Goal: Answer question/provide support: Share knowledge or assist other users

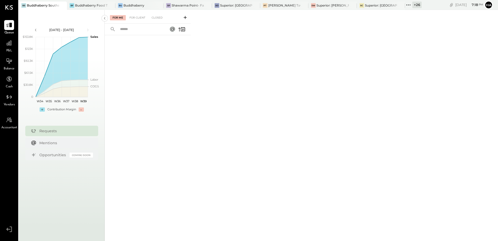
click at [415, 4] on div "+ 26" at bounding box center [416, 5] width 9 height 7
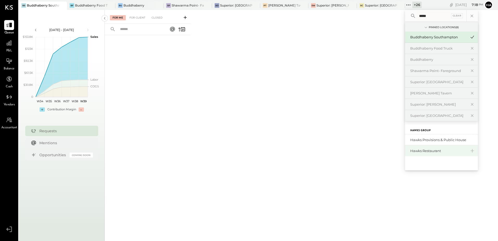
type input "*****"
click at [428, 152] on div "Hawks Restaurant" at bounding box center [438, 150] width 56 height 5
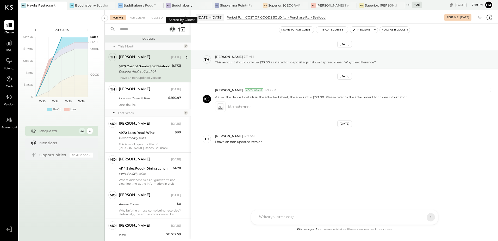
click at [180, 28] on icon at bounding box center [179, 30] width 2 height 4
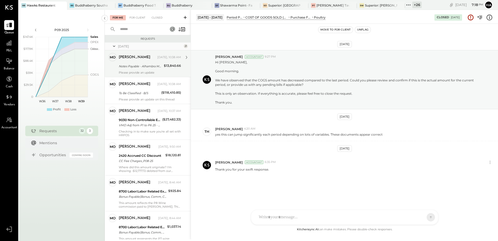
click at [138, 71] on div "Please provide an update" at bounding box center [150, 73] width 62 height 4
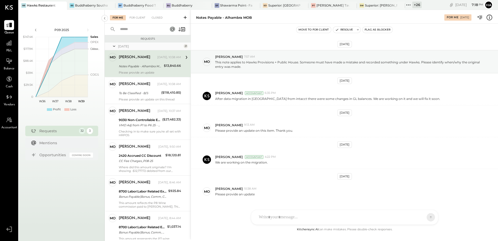
scroll to position [14, 0]
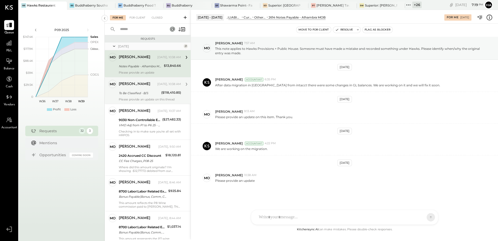
click at [139, 93] on div "To Be Classified - B/S" at bounding box center [139, 92] width 41 height 5
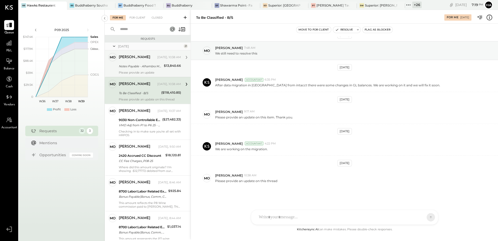
scroll to position [9, 0]
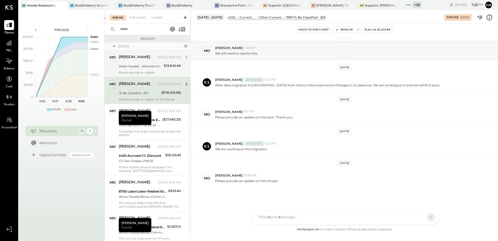
click at [157, 65] on div "Notes Payable - Alhambra MOB" at bounding box center [140, 66] width 43 height 5
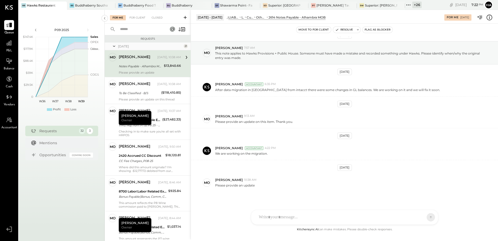
scroll to position [14, 0]
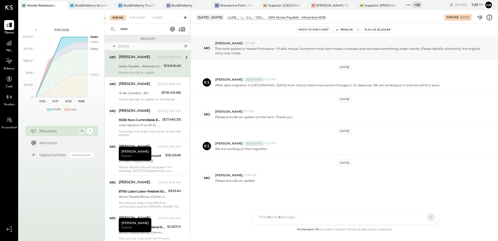
click at [490, 20] on icon at bounding box center [489, 18] width 6 height 6
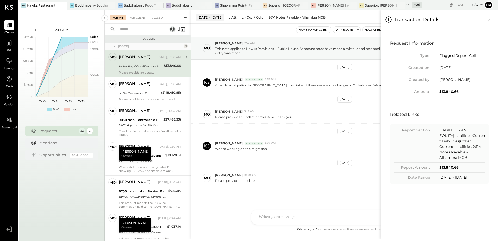
click at [299, 87] on div "For Me For Client Closed Requests [DATE] 21 mo [PERSON_NAME] Owner [PERSON_NAME…" at bounding box center [301, 124] width 393 height 229
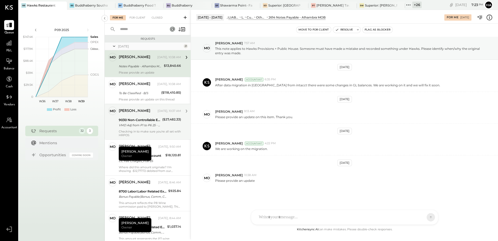
click at [142, 124] on div "VMD Adj from P1 to P6 25 - Excess Deposit adjusted to other income" at bounding box center [140, 124] width 42 height 5
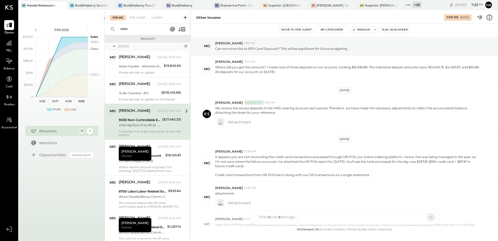
scroll to position [205, 0]
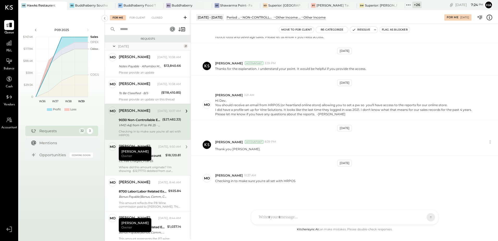
click at [159, 163] on div "CC Fee Charges_P08-25" at bounding box center [141, 160] width 45 height 5
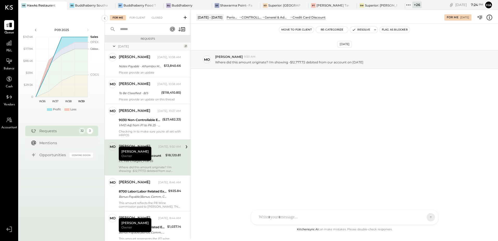
click at [255, 128] on div "[DATE] mo [PERSON_NAME] 9:50 AM Where did this amount originate? I'm showing -$…" at bounding box center [344, 125] width 307 height 202
click at [152, 158] on div "CC Fee Charges_P08-25" at bounding box center [141, 160] width 45 height 5
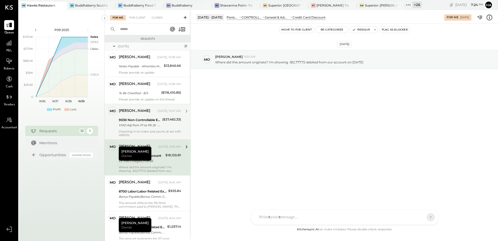
click at [143, 122] on div "9030 Non-Controllable Expenses:Other Income and Expenses:Other Income" at bounding box center [140, 119] width 42 height 5
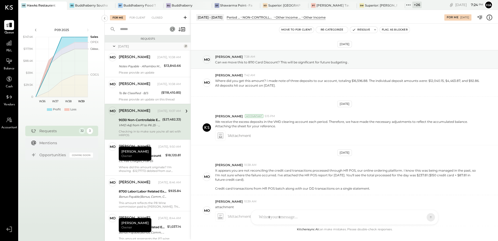
scroll to position [205, 0]
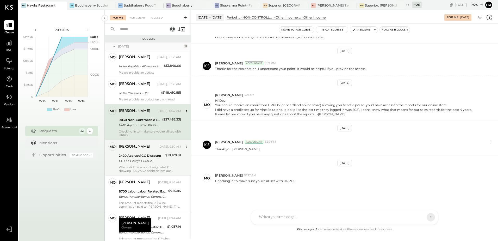
click at [151, 159] on div "CC Fee Charges_P08-25" at bounding box center [141, 160] width 45 height 5
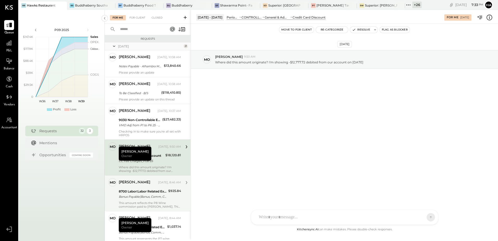
click at [140, 190] on div "8700 Labor:Labor Related Expenses:Bonus" at bounding box center [143, 190] width 48 height 5
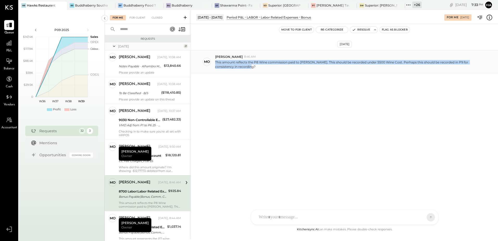
drag, startPoint x: 215, startPoint y: 61, endPoint x: 239, endPoint y: 69, distance: 25.4
click at [239, 69] on div "mo [PERSON_NAME] 8:46 AM This amount reflects the P8 Wine commission paid to [P…" at bounding box center [344, 61] width 307 height 23
copy p "This amount reflects the P8 Wine commission paid to [PERSON_NAME]. This should …"
click at [341, 133] on div "[DATE] mo [PERSON_NAME] 8:46 AM This amount reflects the P8 Wine commission pai…" at bounding box center [344, 125] width 307 height 202
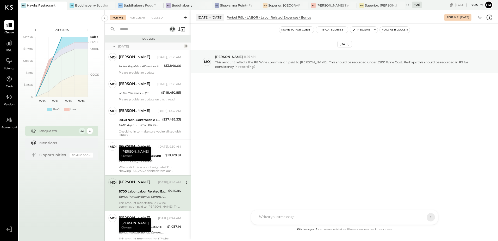
click at [357, 137] on div "[DATE] mo [PERSON_NAME] 8:46 AM This amount reflects the P8 Wine commission pai…" at bounding box center [344, 125] width 307 height 202
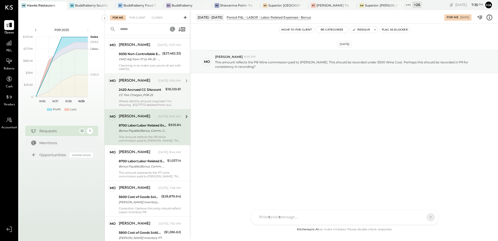
scroll to position [78, 0]
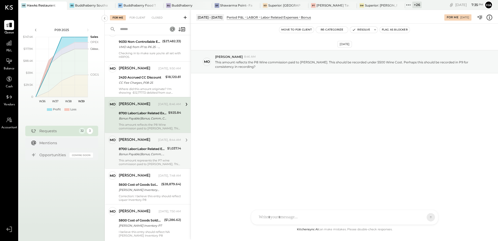
click at [149, 154] on div "Bonus Payable(Bonus, Comm, Commis)" at bounding box center [142, 153] width 47 height 5
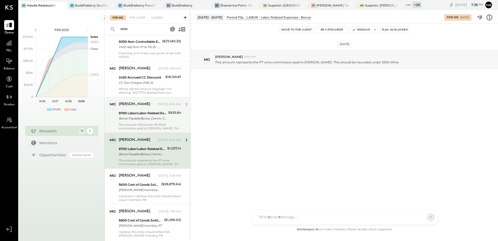
click at [158, 115] on div "8700 Labor:Labor Related Expenses:Bonus" at bounding box center [143, 112] width 48 height 5
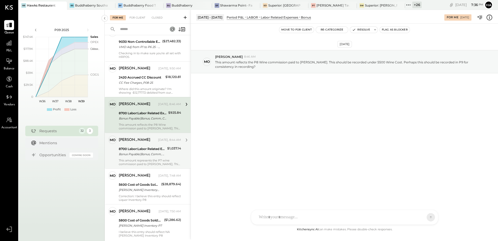
click at [151, 149] on div "8700 Labor:Labor Related Expenses:Bonus" at bounding box center [142, 148] width 47 height 5
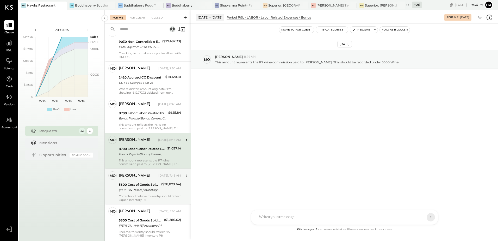
click at [152, 171] on div "[PERSON_NAME] [DATE], 7:48 AM" at bounding box center [150, 175] width 62 height 9
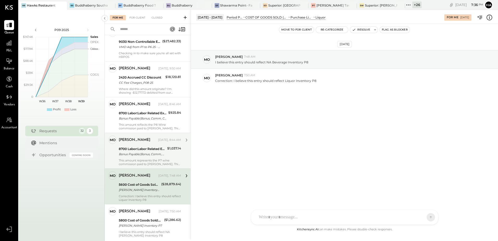
click at [159, 140] on div "[DATE], 8:44 AM" at bounding box center [169, 140] width 23 height 4
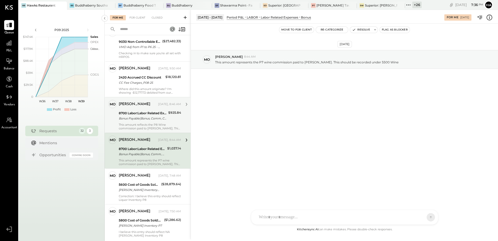
click at [164, 115] on div "8700 Labor:Labor Related Expenses:Bonus" at bounding box center [143, 112] width 48 height 5
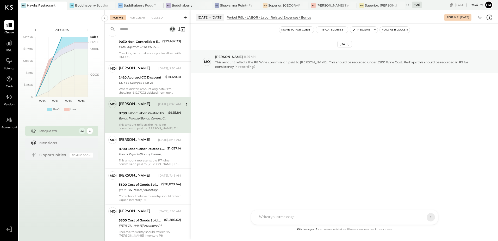
click at [303, 133] on div "[DATE] mo [PERSON_NAME] 8:46 AM This amount reflects the P8 Wine commission pai…" at bounding box center [344, 125] width 307 height 202
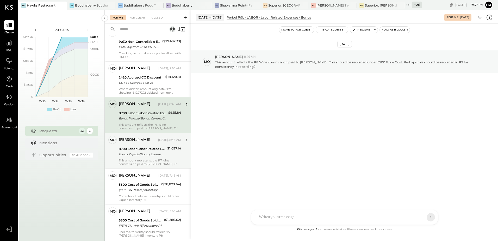
click at [148, 149] on div "8700 Labor:Labor Related Expenses:Bonus" at bounding box center [142, 148] width 47 height 5
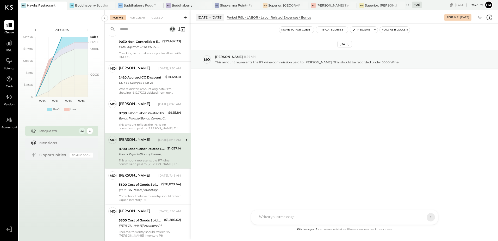
click at [261, 113] on div "[DATE] mo [PERSON_NAME] 8:44 AM This amount represents the P7 wine commission p…" at bounding box center [344, 125] width 307 height 202
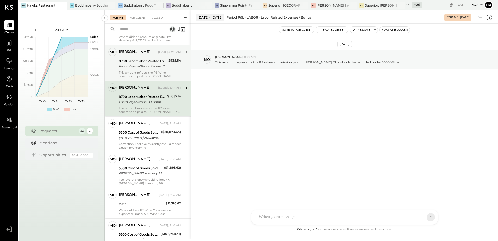
scroll to position [104, 0]
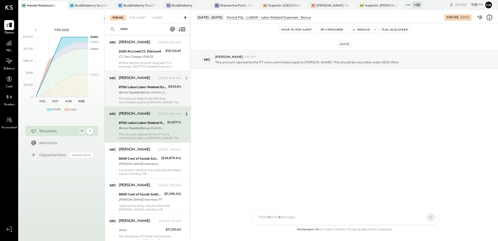
click at [159, 89] on div "8700 Labor:Labor Related Expenses:Bonus" at bounding box center [143, 86] width 48 height 5
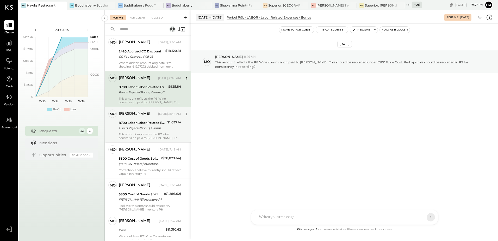
click at [154, 125] on div "Bonus Payable(Bonus, Comm, Commis)" at bounding box center [142, 127] width 47 height 5
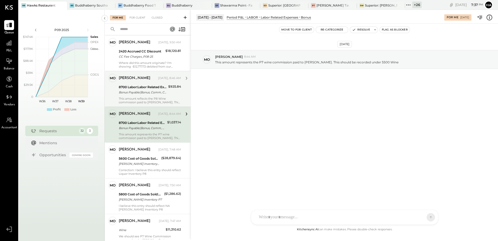
click at [150, 93] on div "Bonus Payable(Bonus, Comm, Commis)" at bounding box center [143, 92] width 48 height 5
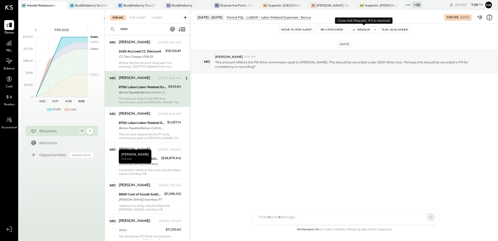
click at [362, 30] on button "Resolve" at bounding box center [361, 30] width 22 height 6
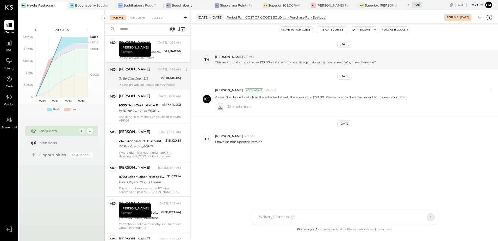
scroll to position [78, 0]
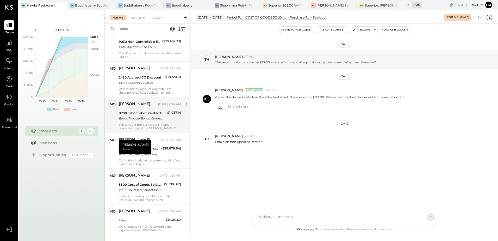
click at [154, 116] on div "Bonus Payable(Bonus, Comm, Commis)" at bounding box center [142, 118] width 47 height 5
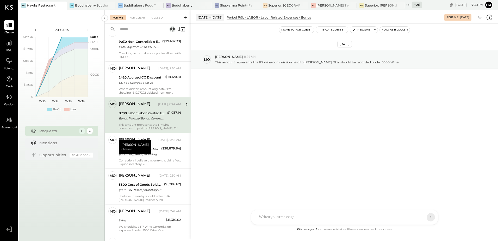
click at [343, 122] on div "[DATE] mo [PERSON_NAME] 8:44 AM This amount represents the P7 wine commission p…" at bounding box center [344, 125] width 307 height 202
click at [359, 30] on button "Resolve" at bounding box center [361, 30] width 22 height 6
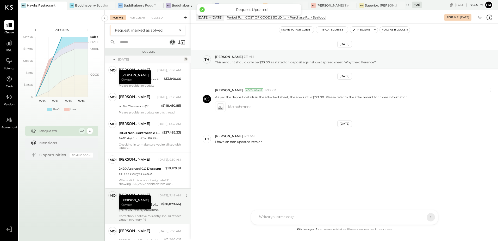
click at [147, 199] on div "[PERSON_NAME] [DATE], 7:48 AM" at bounding box center [150, 195] width 62 height 7
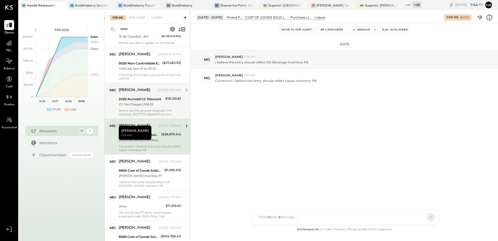
scroll to position [78, 0]
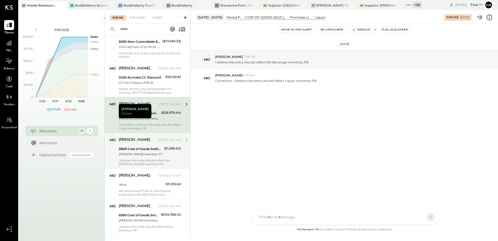
click at [157, 150] on div "5800 Cost of Goods Sold:N/A Beverage" at bounding box center [141, 148] width 44 height 5
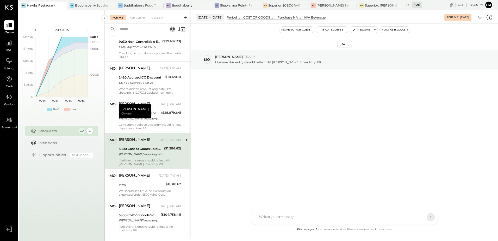
click at [490, 17] on icon at bounding box center [489, 17] width 7 height 7
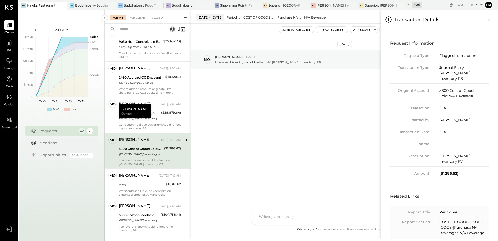
scroll to position [18, 0]
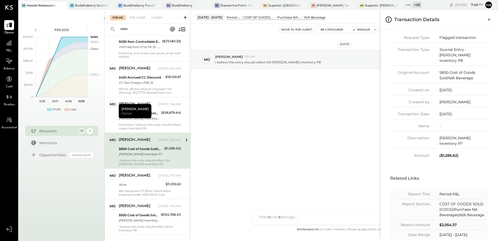
click at [259, 145] on div "For Me For Client Closed Requests [DATE] 19 mo [PERSON_NAME] Owner [PERSON_NAME…" at bounding box center [301, 124] width 393 height 229
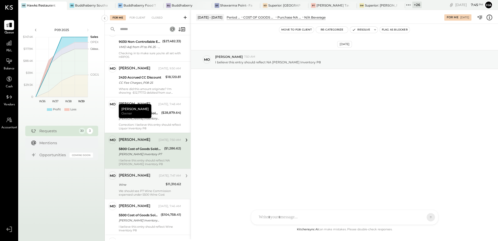
click at [134, 182] on div "Wine" at bounding box center [141, 184] width 45 height 5
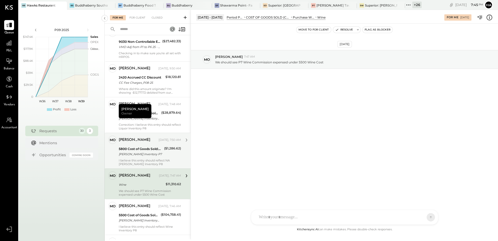
click at [146, 154] on div "[PERSON_NAME] Inventory P7" at bounding box center [141, 153] width 44 height 5
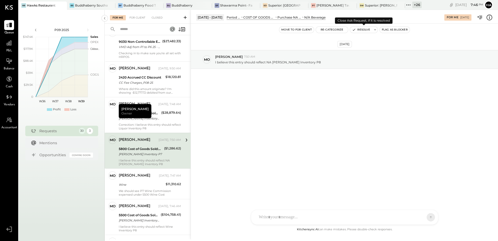
click at [363, 29] on button "Resolve" at bounding box center [361, 30] width 22 height 6
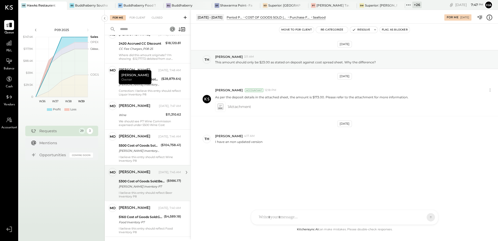
scroll to position [104, 0]
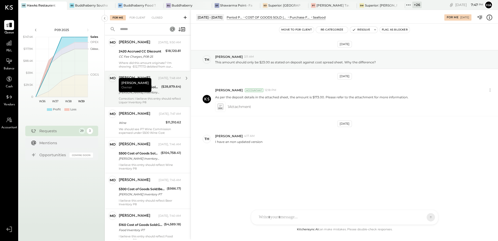
click at [155, 88] on div "5600 Cost of Goods Sold:Liquor" at bounding box center [139, 86] width 41 height 5
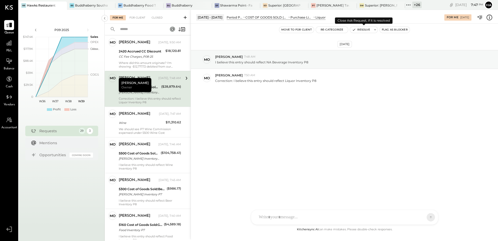
click at [360, 31] on button "Resolve" at bounding box center [361, 30] width 22 height 6
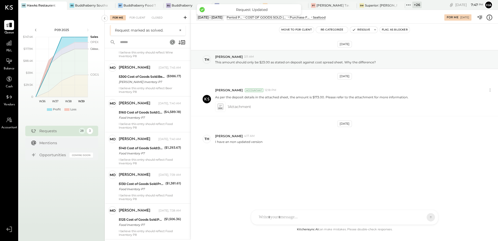
scroll to position [185, 0]
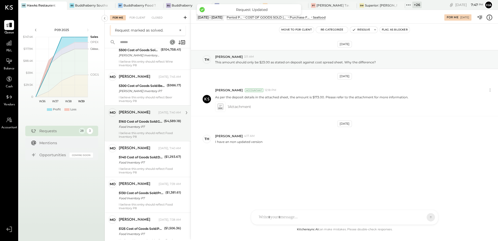
click at [150, 126] on div "Food Inventory P7" at bounding box center [140, 126] width 43 height 5
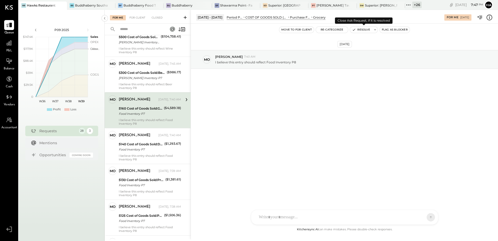
click at [364, 31] on button "Resolve" at bounding box center [361, 30] width 22 height 6
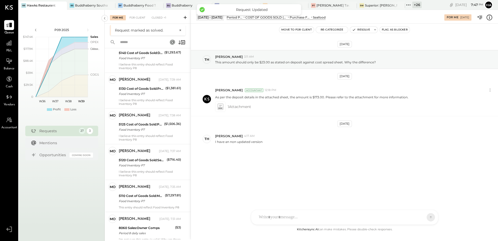
scroll to position [97, 0]
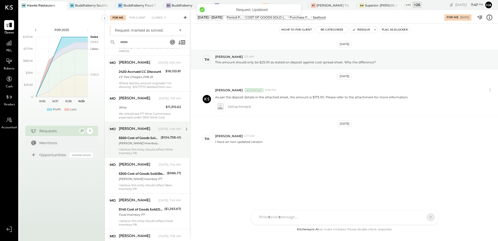
click at [146, 133] on div "[PERSON_NAME] [DATE], 7:46 AM" at bounding box center [150, 128] width 62 height 9
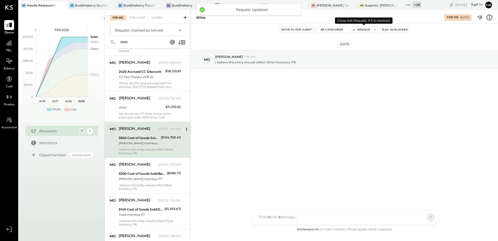
click at [361, 29] on button "Resolve" at bounding box center [361, 30] width 22 height 6
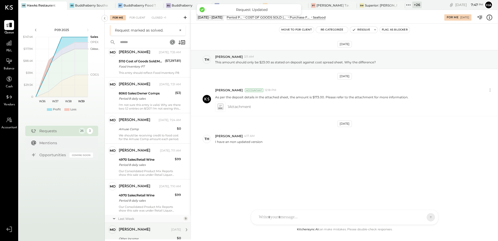
scroll to position [269, 0]
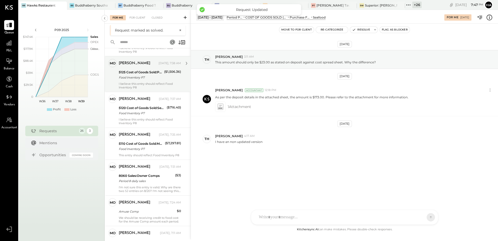
click at [155, 77] on div "Food Inventory P7" at bounding box center [141, 77] width 44 height 5
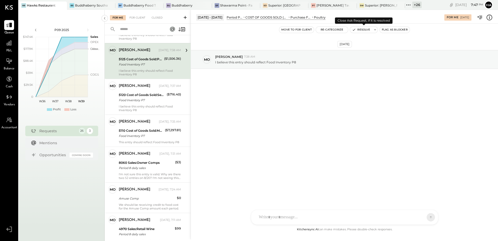
click at [361, 28] on button "Resolve" at bounding box center [361, 30] width 22 height 6
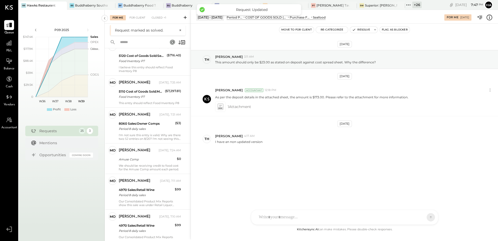
scroll to position [104, 0]
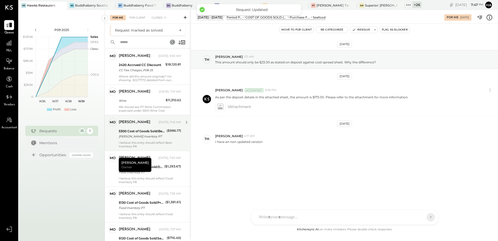
click at [147, 136] on div "[PERSON_NAME] Inventory P7" at bounding box center [142, 136] width 46 height 5
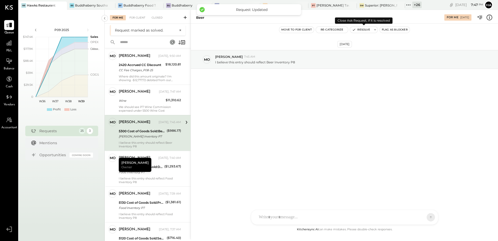
click at [365, 30] on button "Resolve" at bounding box center [361, 30] width 22 height 6
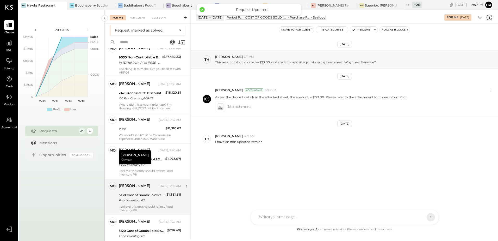
scroll to position [94, 0]
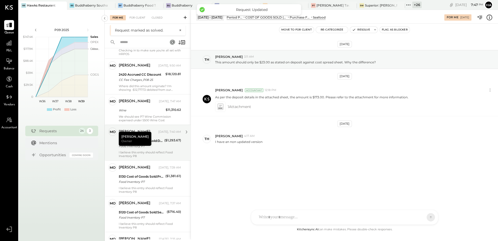
click at [153, 146] on div "Food Inventory P7" at bounding box center [141, 145] width 44 height 5
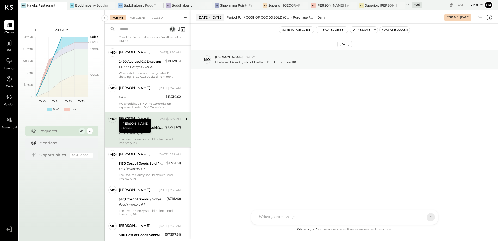
drag, startPoint x: 300, startPoint y: 144, endPoint x: 304, endPoint y: 139, distance: 6.1
click at [300, 144] on div "[DATE] mo [PERSON_NAME] 7:40 AM I believe this entry should reflect Food Invent…" at bounding box center [344, 125] width 307 height 202
click at [361, 30] on button "Resolve" at bounding box center [361, 30] width 22 height 6
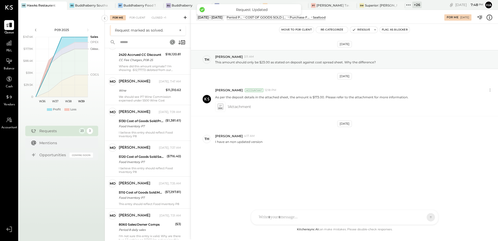
scroll to position [110, 0]
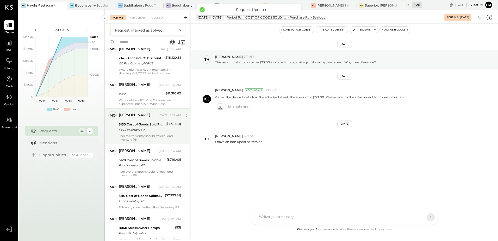
click at [132, 130] on div "Food Inventory P7" at bounding box center [141, 129] width 45 height 5
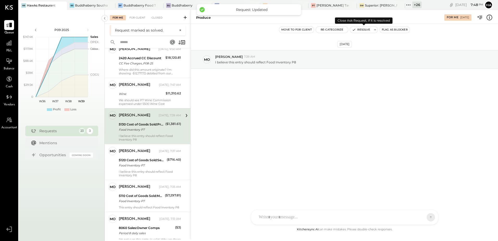
click at [364, 30] on button "Resolve" at bounding box center [361, 30] width 22 height 6
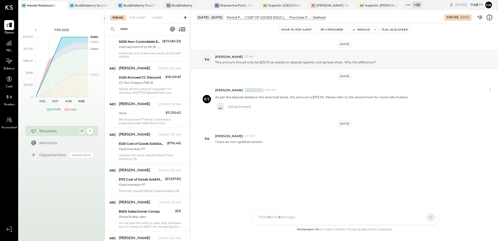
scroll to position [104, 0]
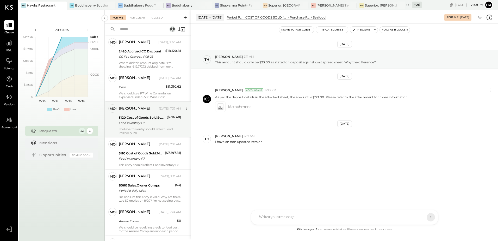
click at [146, 123] on div "Food Inventory P7" at bounding box center [142, 122] width 46 height 5
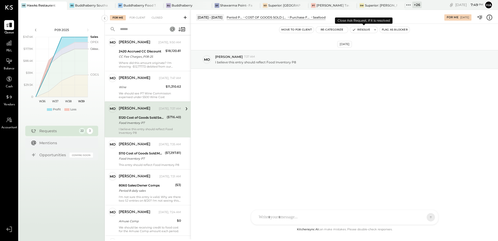
click at [367, 29] on button "Resolve" at bounding box center [361, 30] width 22 height 6
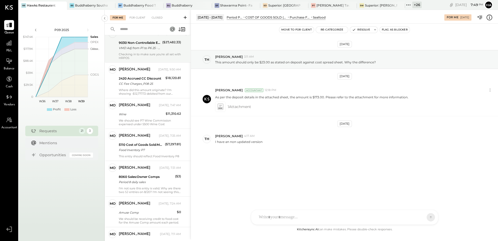
scroll to position [78, 0]
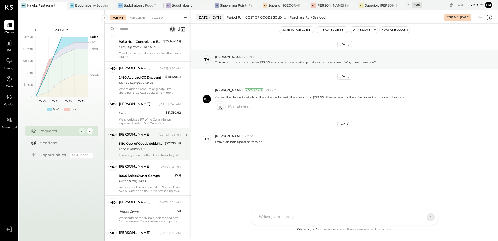
click at [137, 151] on div "Food Inventory P7" at bounding box center [141, 148] width 45 height 5
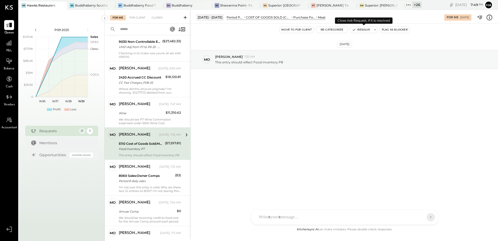
click at [360, 30] on button "Resolve" at bounding box center [361, 30] width 22 height 6
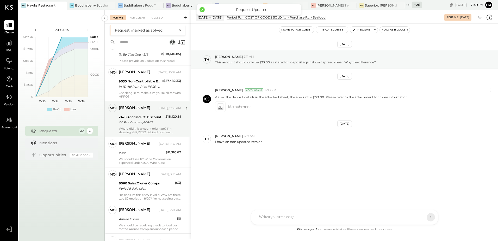
scroll to position [52, 0]
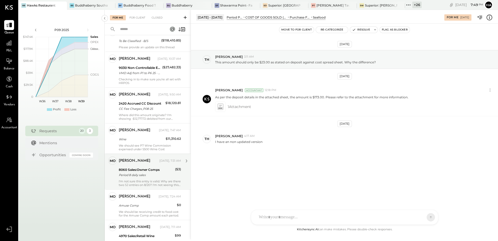
click at [142, 183] on div "I'm not sure this entry is valid. Why are there two SJ entries on 8/20? I'm not…" at bounding box center [150, 182] width 62 height 7
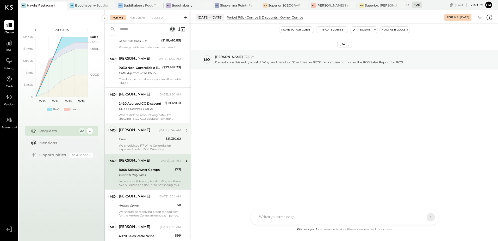
click at [146, 137] on div "Wine" at bounding box center [141, 138] width 45 height 5
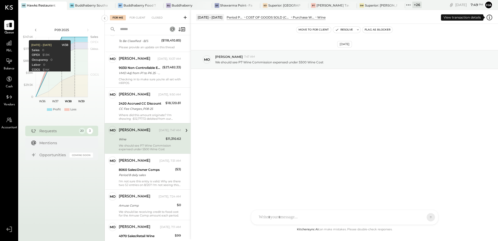
click at [491, 16] on icon at bounding box center [489, 18] width 6 height 6
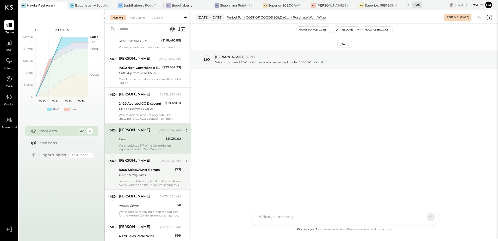
click at [138, 175] on div "For Me For Client Closed Requests [DATE] 9 mo [PERSON_NAME] Owner [PERSON_NAME]…" at bounding box center [301, 124] width 393 height 229
click at [138, 175] on div "Period 8 daily sales" at bounding box center [146, 174] width 55 height 5
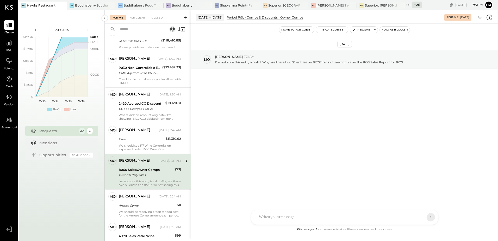
click at [172, 169] on div "8060 Sales:Owner Comps" at bounding box center [146, 169] width 55 height 5
click at [492, 17] on icon at bounding box center [489, 18] width 6 height 6
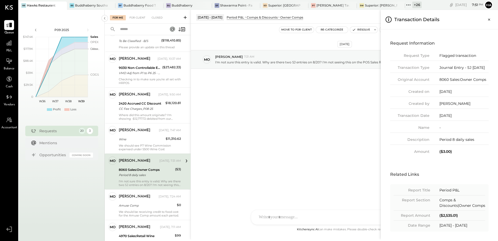
drag, startPoint x: 466, startPoint y: 67, endPoint x: 462, endPoint y: 73, distance: 7.7
click at [462, 70] on div "Journal Entry - SJ [DATE]" at bounding box center [463, 67] width 49 height 5
copy div "SJ [DATE]"
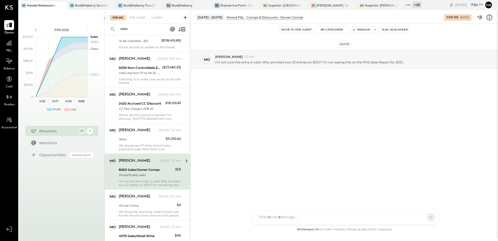
click at [304, 123] on div "For Me For Client Closed Requests [DATE] 9 mo [PERSON_NAME] Owner [PERSON_NAME]…" at bounding box center [301, 124] width 393 height 229
click at [490, 17] on icon at bounding box center [489, 17] width 7 height 7
click at [265, 96] on div "For Me For Client Closed Requests [DATE] 9 mo [PERSON_NAME] Owner [PERSON_NAME]…" at bounding box center [301, 124] width 393 height 229
click at [301, 217] on div at bounding box center [339, 216] width 167 height 11
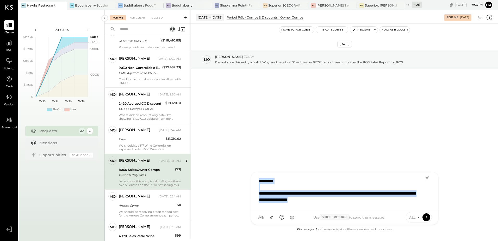
copy div "**********"
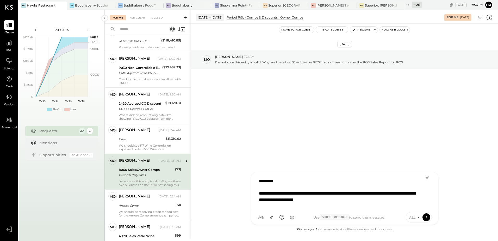
click at [350, 203] on div "**********" at bounding box center [344, 190] width 177 height 30
click at [427, 217] on icon at bounding box center [426, 216] width 5 height 5
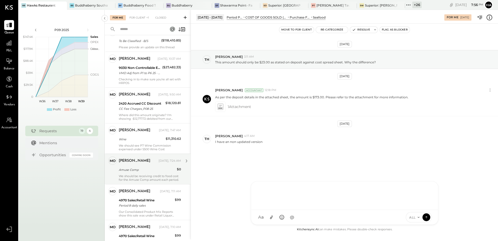
click at [146, 165] on div "[PERSON_NAME] [DATE], 7:24 AM" at bounding box center [150, 160] width 62 height 9
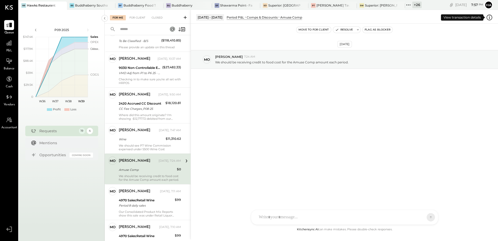
click at [490, 18] on icon at bounding box center [489, 17] width 7 height 7
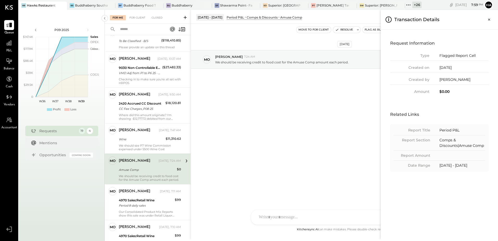
drag, startPoint x: 256, startPoint y: 144, endPoint x: 254, endPoint y: 147, distance: 3.7
click at [256, 144] on div "For Me For Client Closed Requests [DATE] 8 mo [PERSON_NAME] Owner [PERSON_NAME]…" at bounding box center [301, 124] width 393 height 229
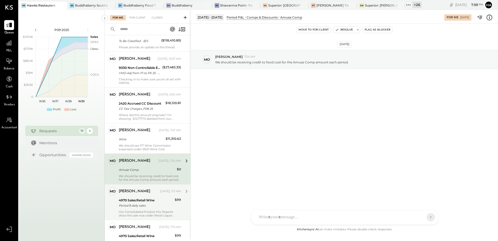
click at [149, 203] on div "Period 8 daily sales" at bounding box center [146, 205] width 54 height 5
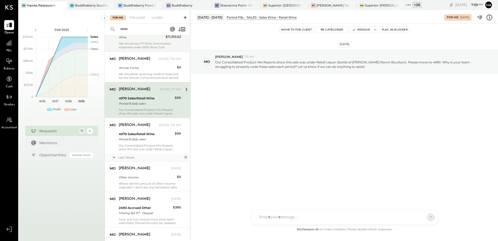
scroll to position [156, 0]
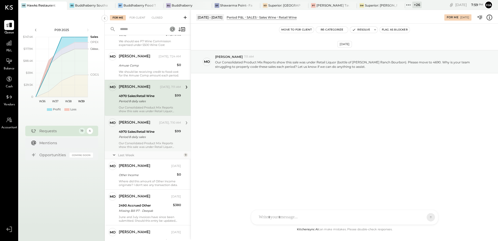
click at [154, 136] on div "Period 8 daily sales" at bounding box center [146, 136] width 54 height 5
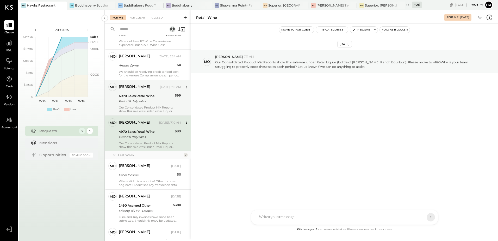
click at [158, 108] on div "Our Consolidated Product Mix Reports show this sale was under Retail Liquor (bo…" at bounding box center [150, 108] width 62 height 7
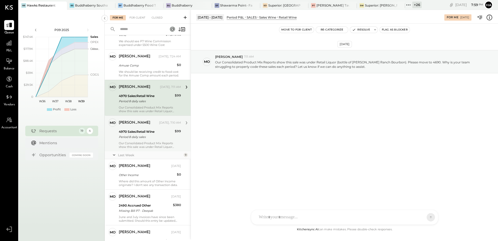
click at [153, 126] on div "[PERSON_NAME] [DATE], 7:10 AM" at bounding box center [150, 122] width 62 height 7
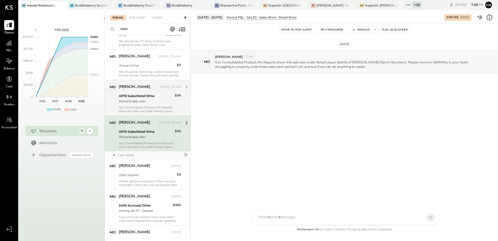
click at [156, 98] on div "4970 Sales:Retail Wine" at bounding box center [146, 95] width 54 height 5
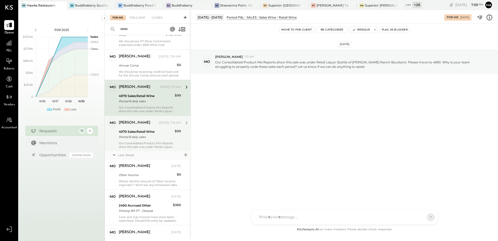
click at [150, 123] on div "[PERSON_NAME]" at bounding box center [138, 122] width 39 height 5
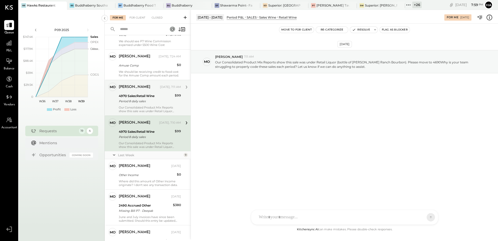
click at [152, 99] on div "Period 8 daily sales" at bounding box center [146, 100] width 54 height 5
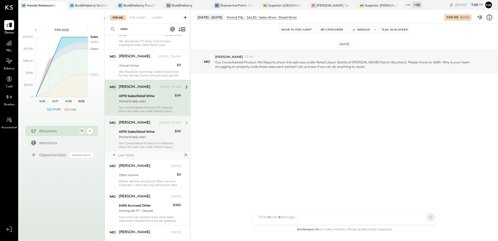
click at [139, 135] on div "Period 8 daily sales" at bounding box center [146, 136] width 54 height 5
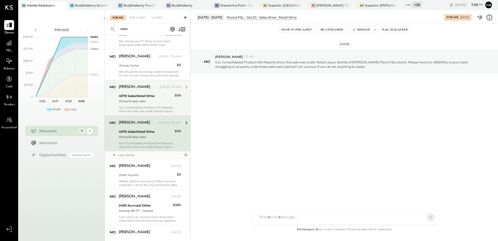
click at [146, 107] on div "Our Consolidated Product Mix Reports show this sale was under Retail Liquor (bo…" at bounding box center [150, 108] width 62 height 7
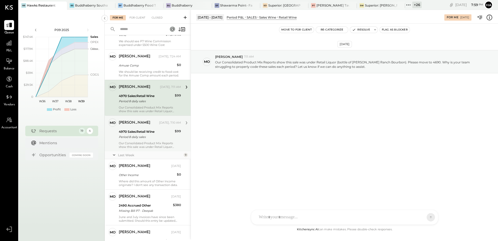
click at [144, 128] on div "[PERSON_NAME] [DATE], 7:10 AM 4970 Sales:Retail Wine Period 8 daily sales $99 O…" at bounding box center [150, 133] width 62 height 30
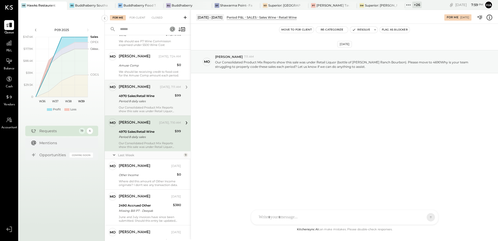
click at [149, 102] on div "Period 8 daily sales" at bounding box center [146, 100] width 54 height 5
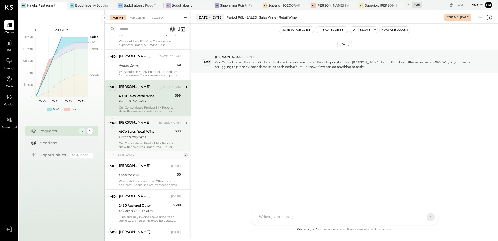
click at [138, 126] on div "[PERSON_NAME] [DATE], 7:10 AM" at bounding box center [150, 122] width 62 height 9
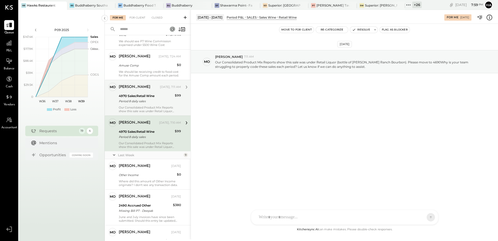
click at [154, 105] on div "Our Consolidated Product Mix Reports show this sale was under Retail Liquor (bo…" at bounding box center [150, 108] width 62 height 7
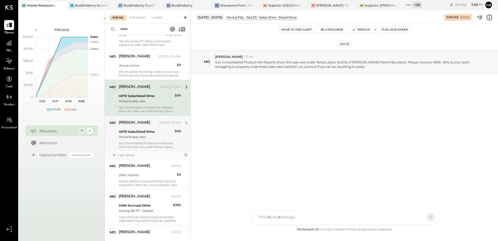
click at [155, 135] on div "Period 8 daily sales" at bounding box center [146, 136] width 54 height 5
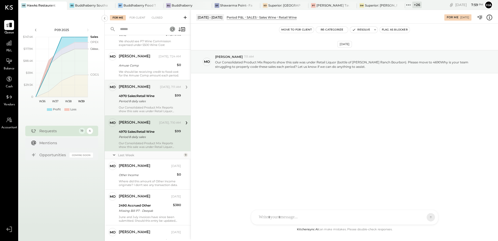
click at [160, 99] on div "Period 8 daily sales" at bounding box center [146, 100] width 54 height 5
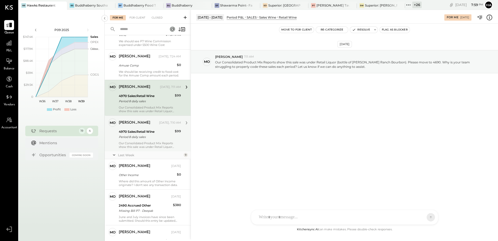
click at [152, 126] on div "[PERSON_NAME] [DATE], 7:10 AM" at bounding box center [150, 122] width 62 height 9
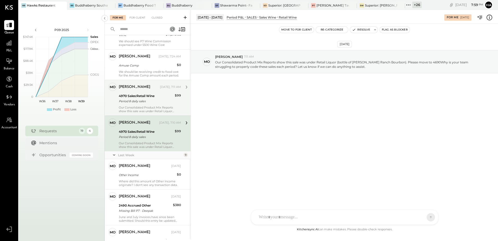
click at [154, 108] on div "Our Consolidated Product Mix Reports show this sale was under Retail Liquor (bo…" at bounding box center [150, 108] width 62 height 7
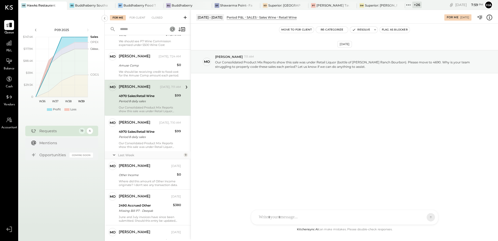
click at [490, 20] on icon at bounding box center [489, 17] width 7 height 7
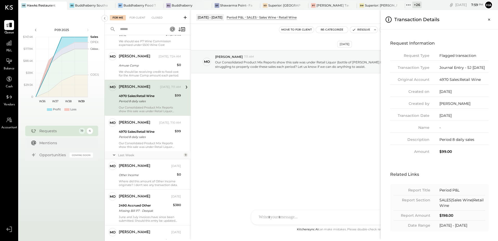
scroll to position [7, 0]
click at [313, 113] on div "For Me For Client Closed Requests [DATE] 8 mo [PERSON_NAME] Owner [PERSON_NAME]…" at bounding box center [301, 124] width 393 height 229
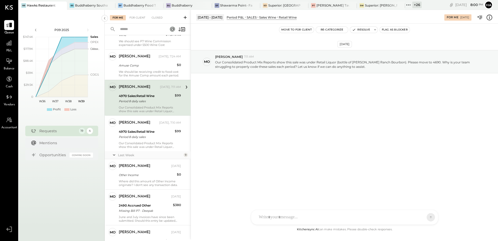
click at [490, 18] on icon at bounding box center [489, 17] width 7 height 7
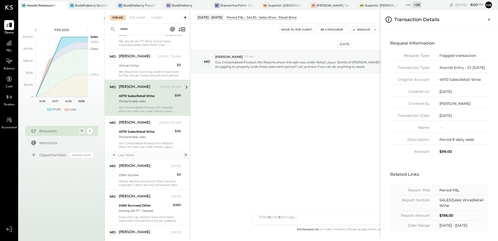
click at [301, 134] on div "For Me For Client Closed Requests [DATE] 8 mo [PERSON_NAME] Owner [PERSON_NAME]…" at bounding box center [301, 124] width 393 height 229
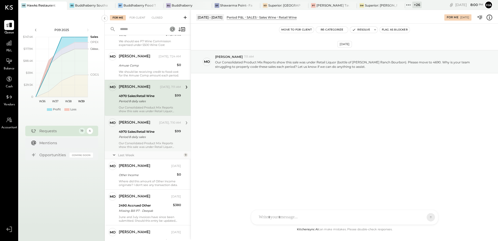
click at [153, 135] on div "Period 8 daily sales" at bounding box center [146, 136] width 54 height 5
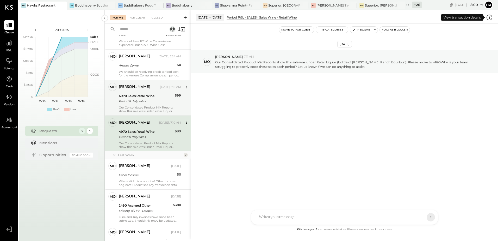
click at [489, 18] on icon at bounding box center [489, 17] width 7 height 7
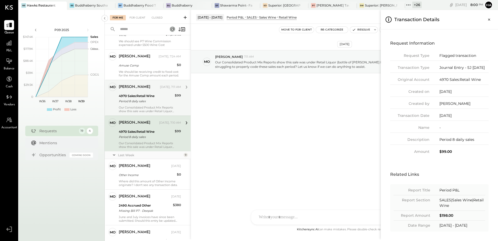
click at [324, 127] on div "For Me For Client Closed Requests [DATE] 8 mo [PERSON_NAME] Owner [PERSON_NAME]…" at bounding box center [301, 124] width 393 height 229
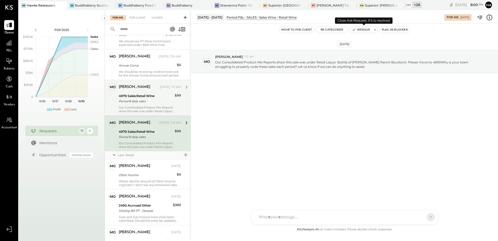
click at [366, 30] on button "Resolve" at bounding box center [361, 30] width 22 height 6
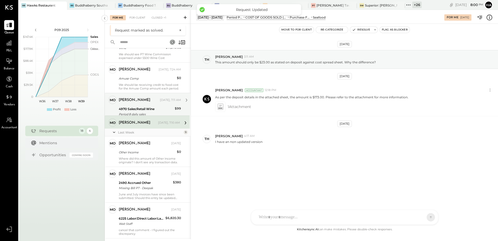
scroll to position [427, 0]
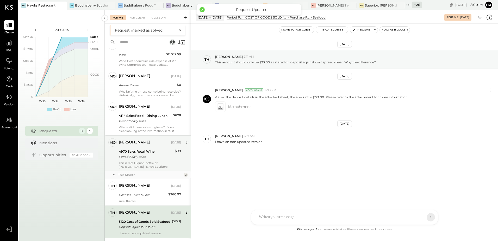
click at [140, 152] on div "4970 Sales:Retail Wine" at bounding box center [146, 151] width 54 height 5
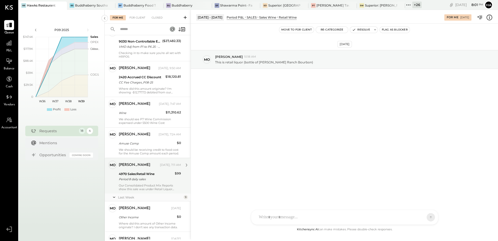
scroll to position [104, 0]
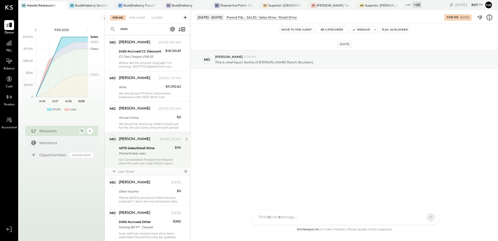
click at [155, 151] on div "Period 8 daily sales" at bounding box center [146, 152] width 54 height 5
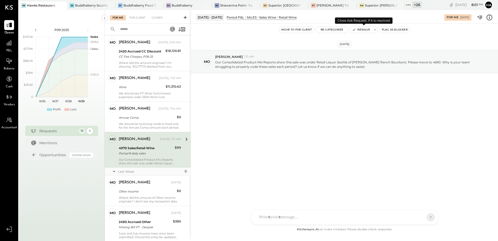
click at [363, 30] on button "Resolve" at bounding box center [361, 30] width 22 height 6
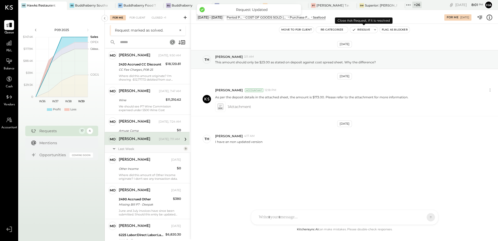
scroll to position [391, 0]
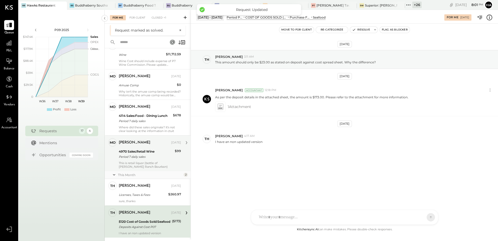
click at [142, 156] on div "Period 7 daily sales" at bounding box center [146, 156] width 54 height 5
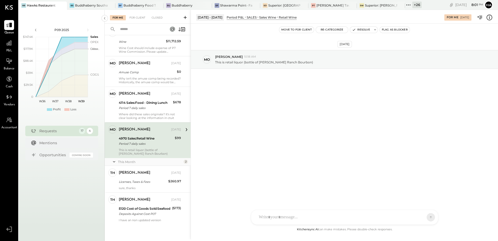
click at [489, 18] on icon at bounding box center [489, 17] width 1 height 3
click at [308, 116] on div "For Me For Client Closed Requests [DATE] 6 mo [PERSON_NAME] Owner [PERSON_NAME]…" at bounding box center [301, 124] width 393 height 229
click at [369, 30] on button "Resolve" at bounding box center [361, 30] width 22 height 6
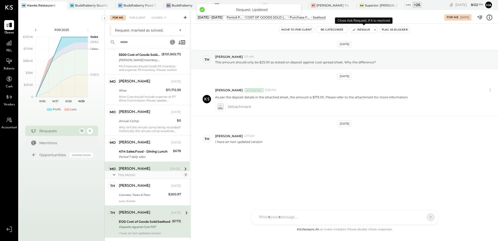
scroll to position [355, 0]
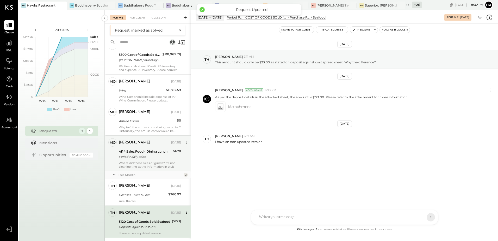
click at [126, 155] on div "Period 7 daily sales" at bounding box center [145, 156] width 53 height 5
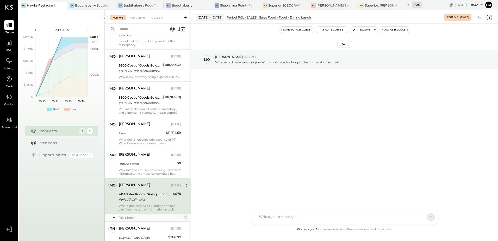
scroll to position [355, 0]
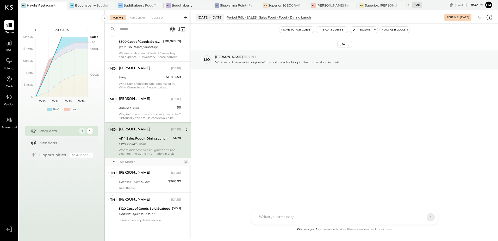
click at [156, 135] on div "4114 Sales:Food - Dining Lunch Period 7 daily sales" at bounding box center [145, 140] width 53 height 11
click at [489, 16] on icon at bounding box center [489, 17] width 1 height 3
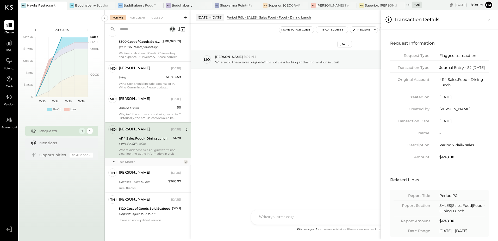
click at [144, 80] on div "For Me For Client Closed Requests [DATE] 6 mo [PERSON_NAME] Owner [PERSON_NAME]…" at bounding box center [301, 124] width 393 height 229
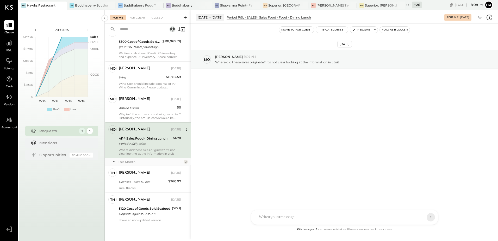
click at [144, 80] on div "Wine" at bounding box center [142, 77] width 46 height 6
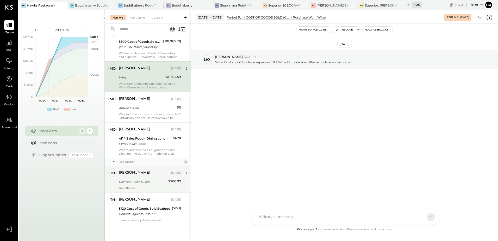
click at [151, 187] on div "sure, thanks" at bounding box center [150, 188] width 62 height 4
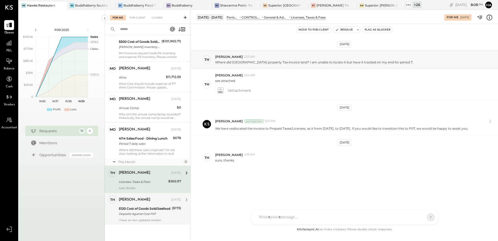
click at [141, 210] on div "5120 Cost of Goods Sold:Seafood" at bounding box center [145, 208] width 52 height 5
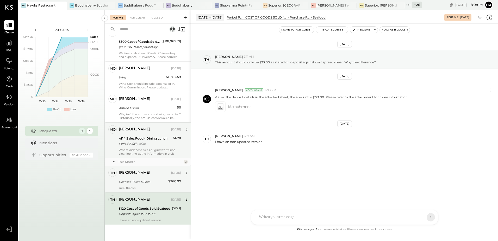
click at [140, 139] on div "4114 Sales:Food - Dining Lunch" at bounding box center [145, 138] width 53 height 5
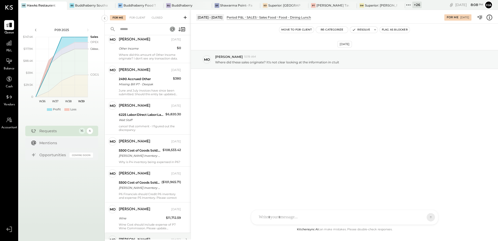
scroll to position [199, 0]
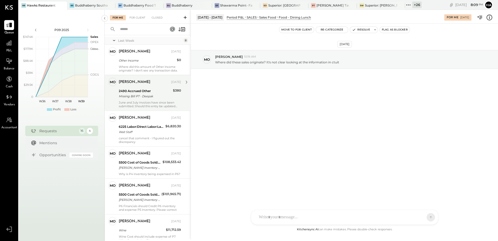
click at [148, 92] on div "2490 Accrued Other" at bounding box center [145, 90] width 53 height 5
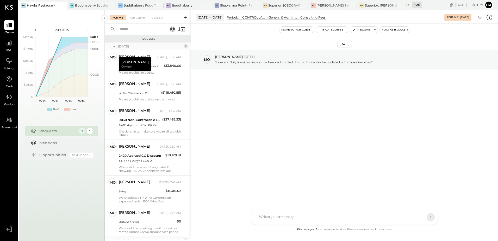
click at [376, 114] on div "[DATE] mo [PERSON_NAME] 11:31 PM June and July invoices have since been submitt…" at bounding box center [344, 125] width 307 height 202
